Goal: Information Seeking & Learning: Learn about a topic

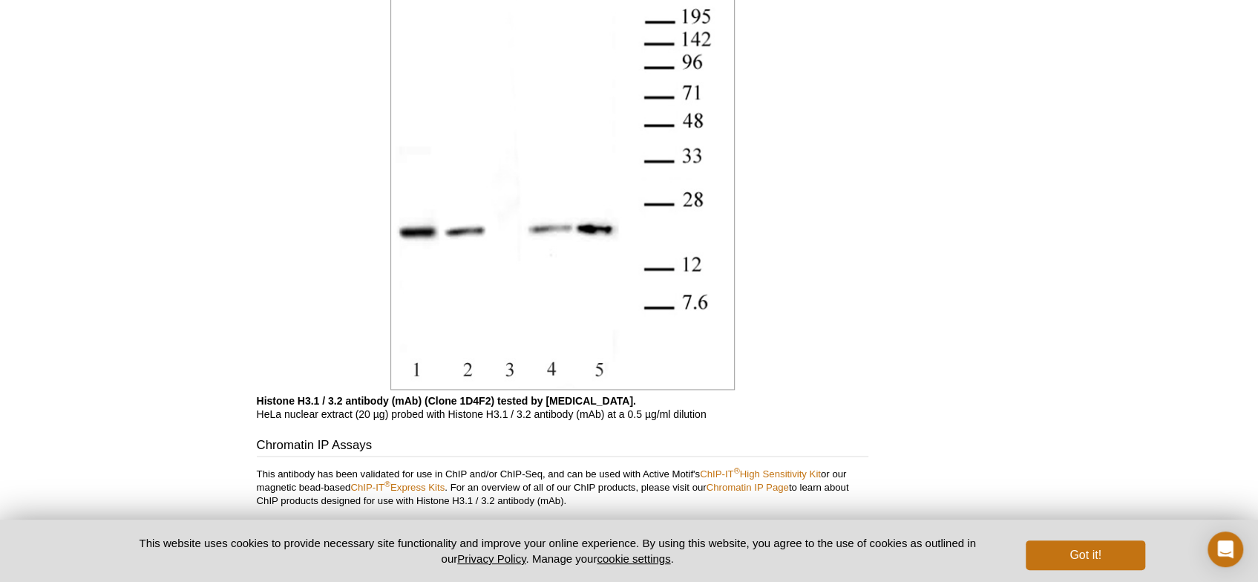
scroll to position [1488, 0]
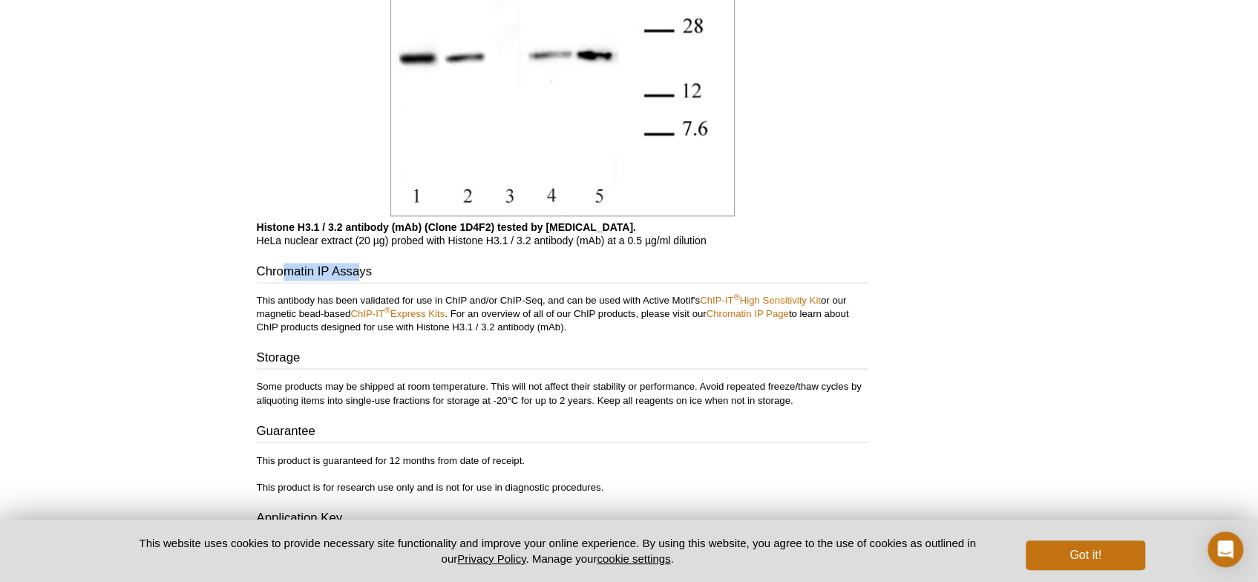
drag, startPoint x: 284, startPoint y: 277, endPoint x: 360, endPoint y: 276, distance: 76.5
click at [359, 276] on h3 "Chromatin IP Assays" at bounding box center [563, 273] width 612 height 21
click at [360, 276] on h3 "Chromatin IP Assays" at bounding box center [563, 273] width 612 height 21
drag, startPoint x: 352, startPoint y: 304, endPoint x: 287, endPoint y: 302, distance: 65.3
click at [287, 302] on p "This antibody has been validated for use in ChIP and/or ChIP-Seq, and can be us…" at bounding box center [563, 314] width 612 height 40
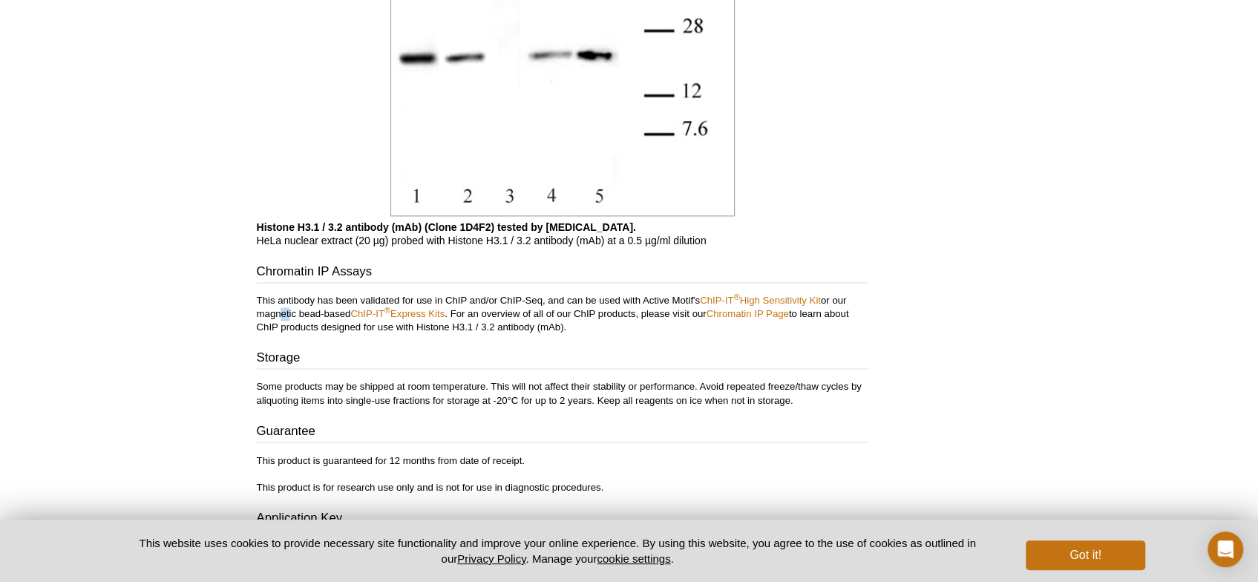
drag, startPoint x: 276, startPoint y: 313, endPoint x: 288, endPoint y: 314, distance: 12.0
click at [288, 314] on p "This antibody has been validated for use in ChIP and/or ChIP-Seq, and can be us…" at bounding box center [563, 314] width 612 height 40
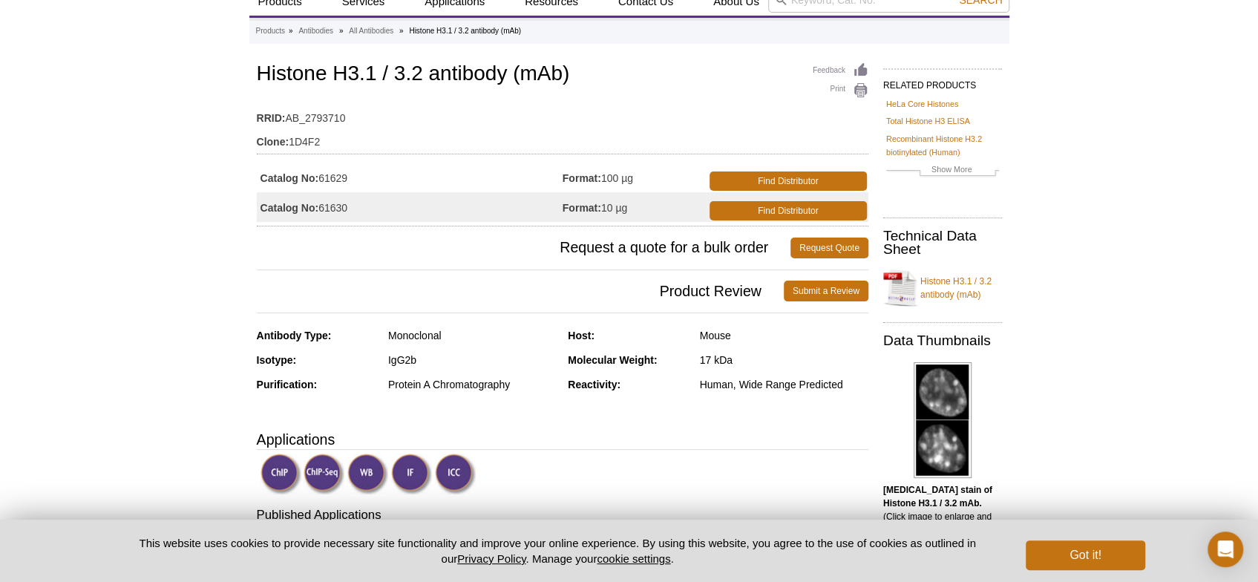
scroll to position [0, 0]
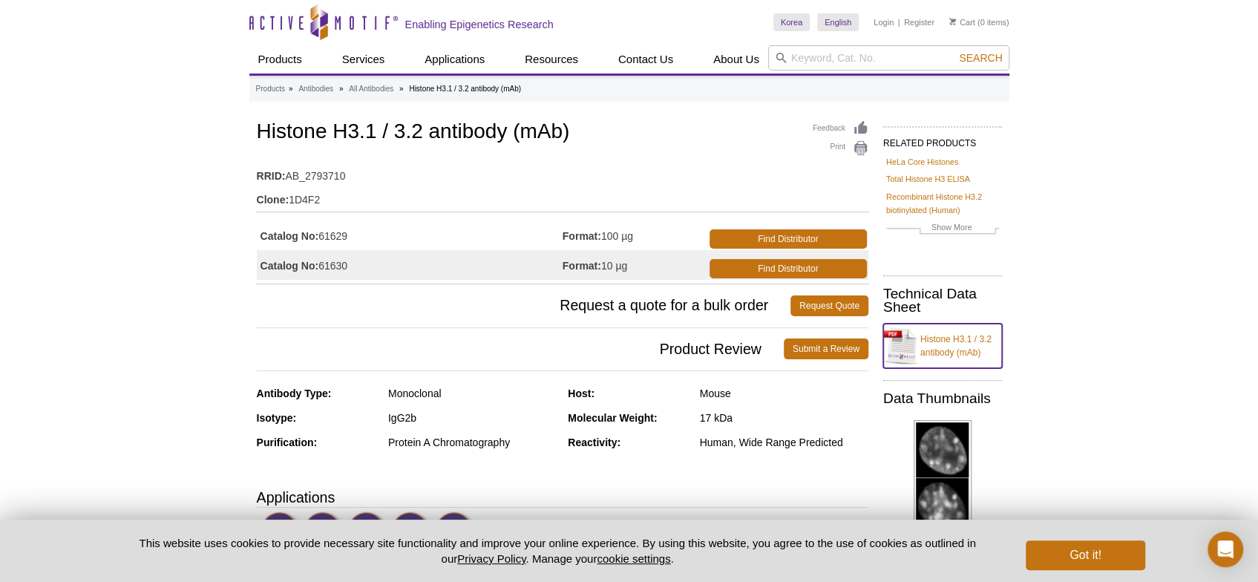
click at [917, 341] on link "Histone H3.1 / 3.2 antibody (mAb)" at bounding box center [942, 346] width 119 height 45
